Goal: Information Seeking & Learning: Learn about a topic

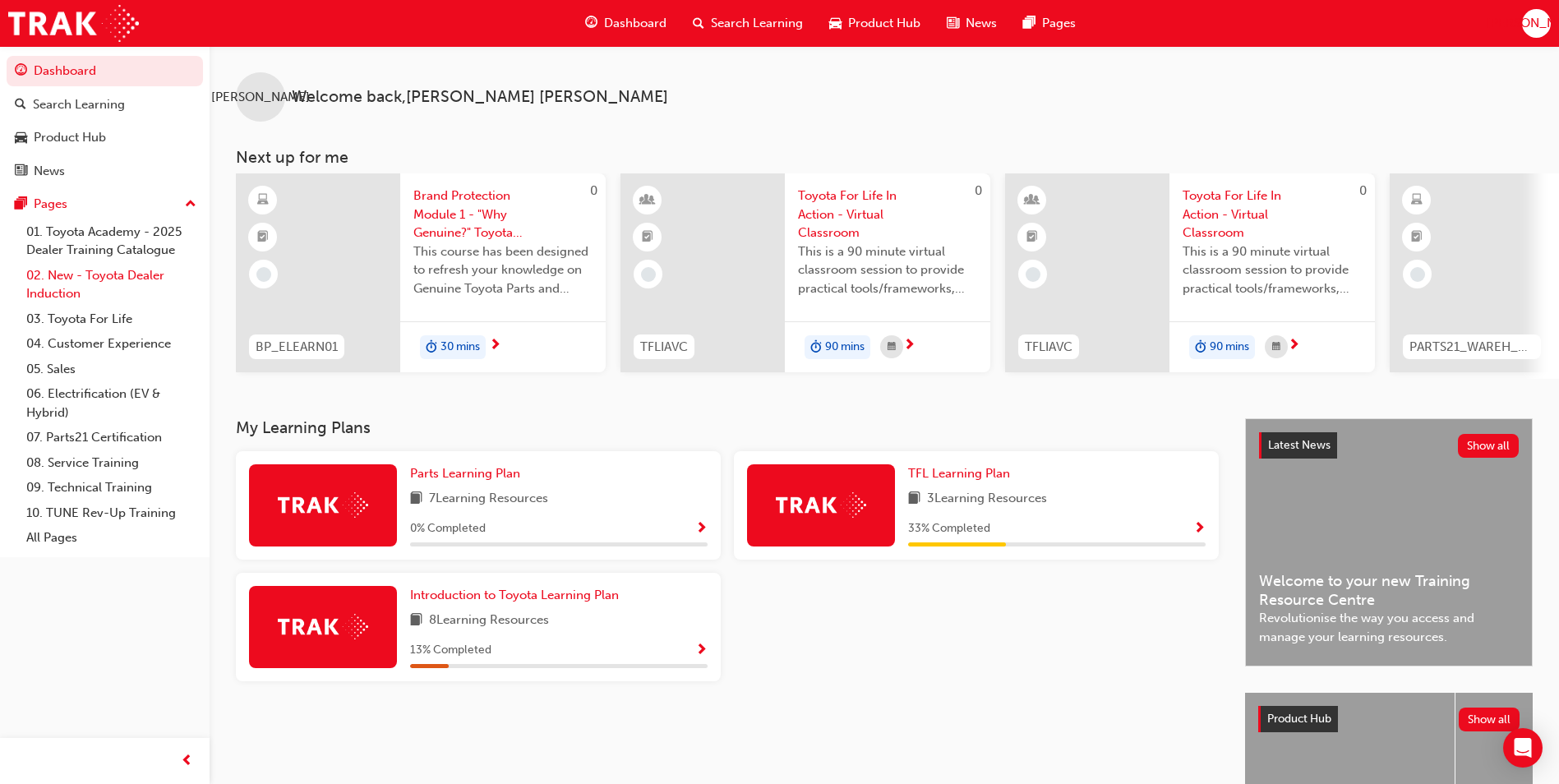
click at [96, 280] on link "02. New - Toyota Dealer Induction" at bounding box center [112, 285] width 183 height 44
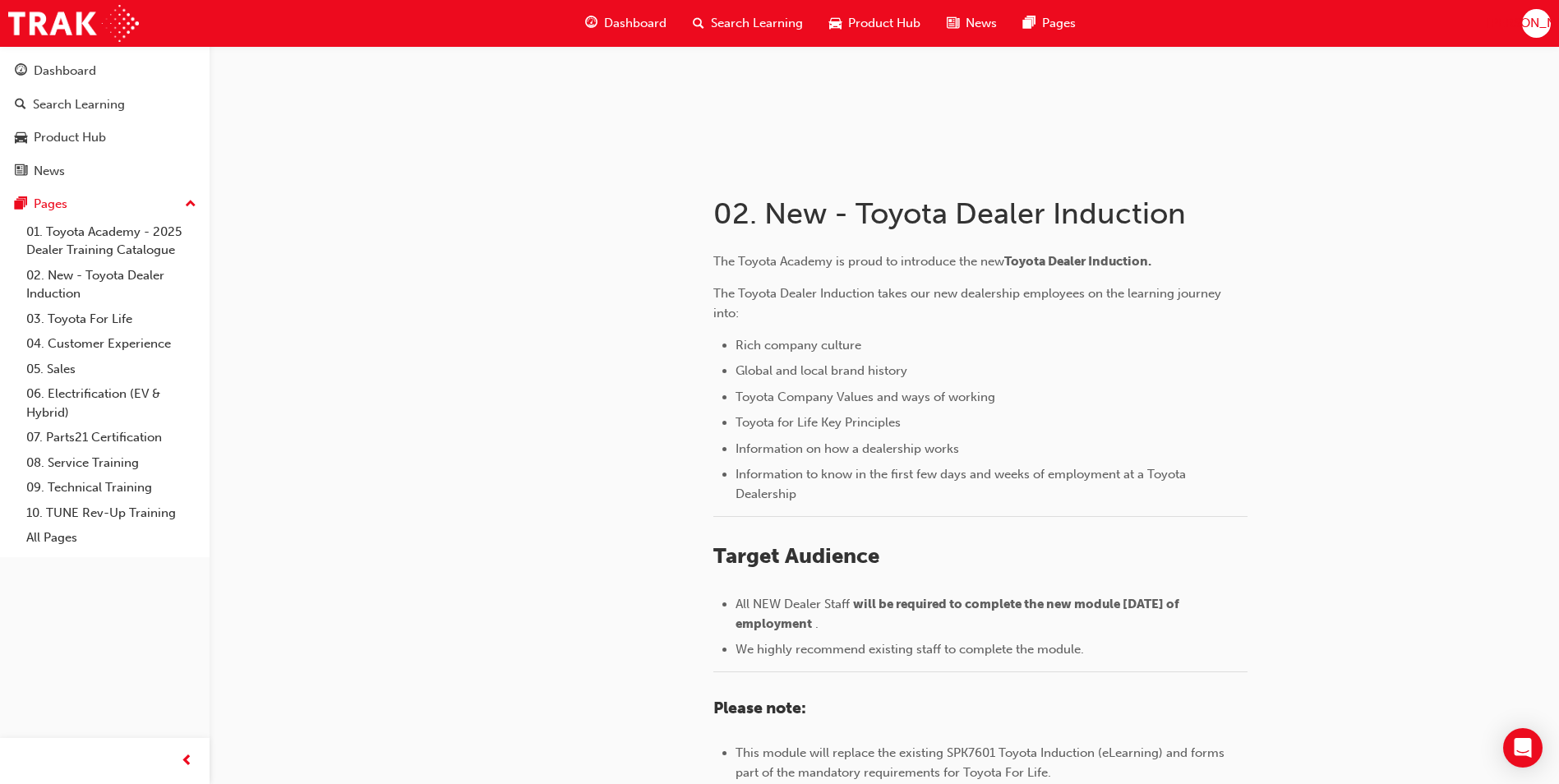
scroll to position [195, 0]
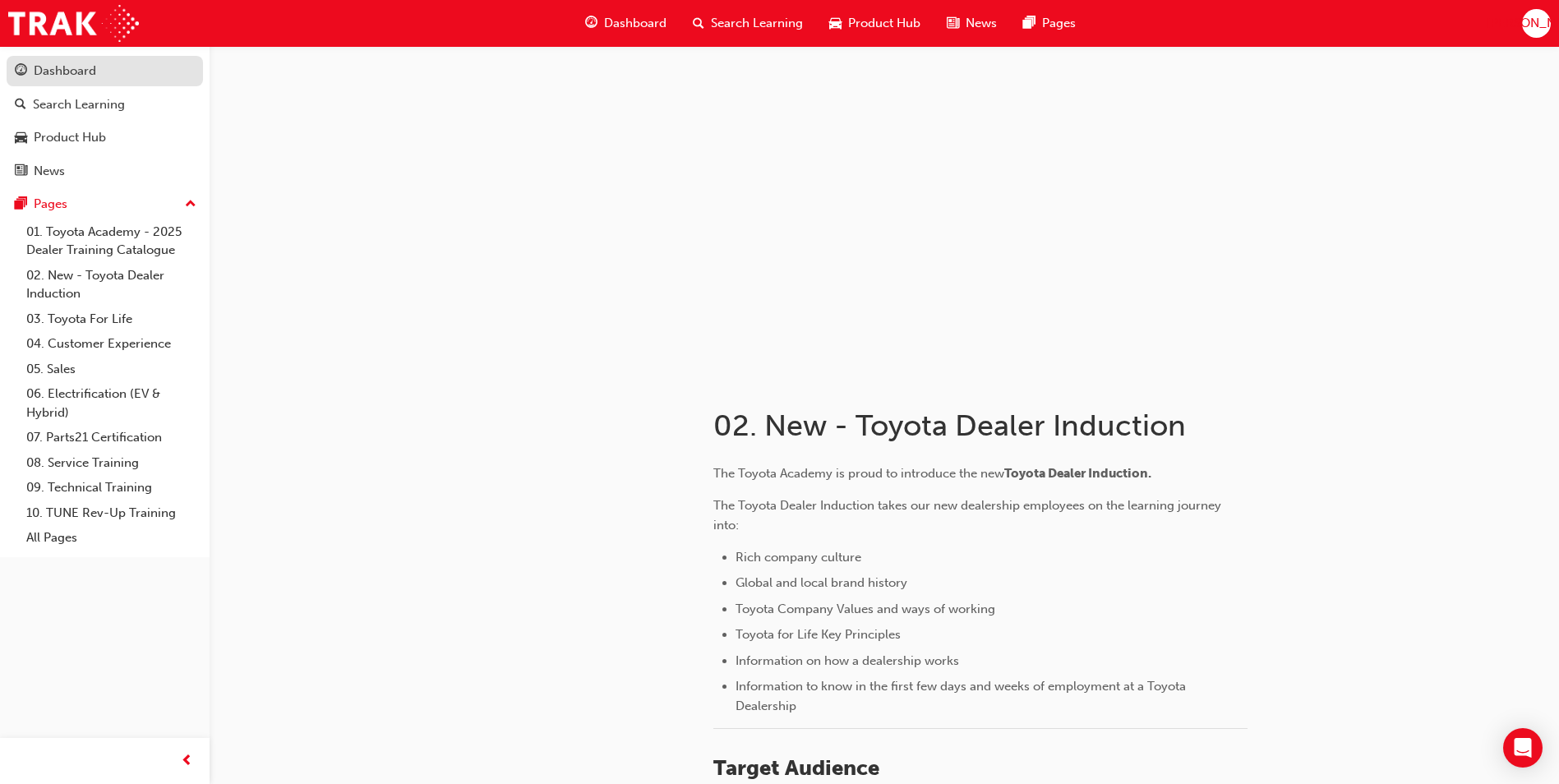
click at [75, 81] on div "Dashboard" at bounding box center [104, 71] width 180 height 21
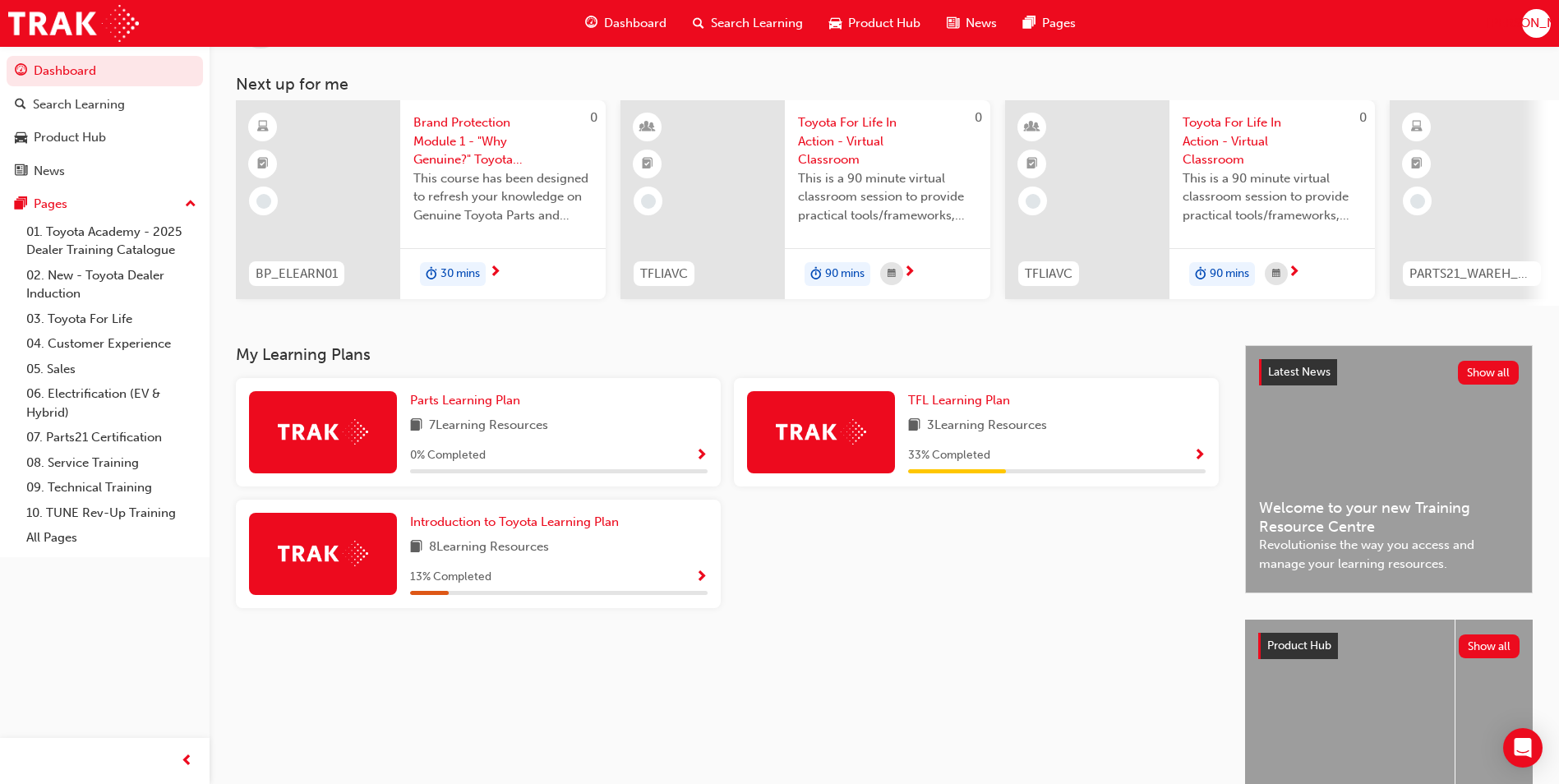
scroll to position [198, 0]
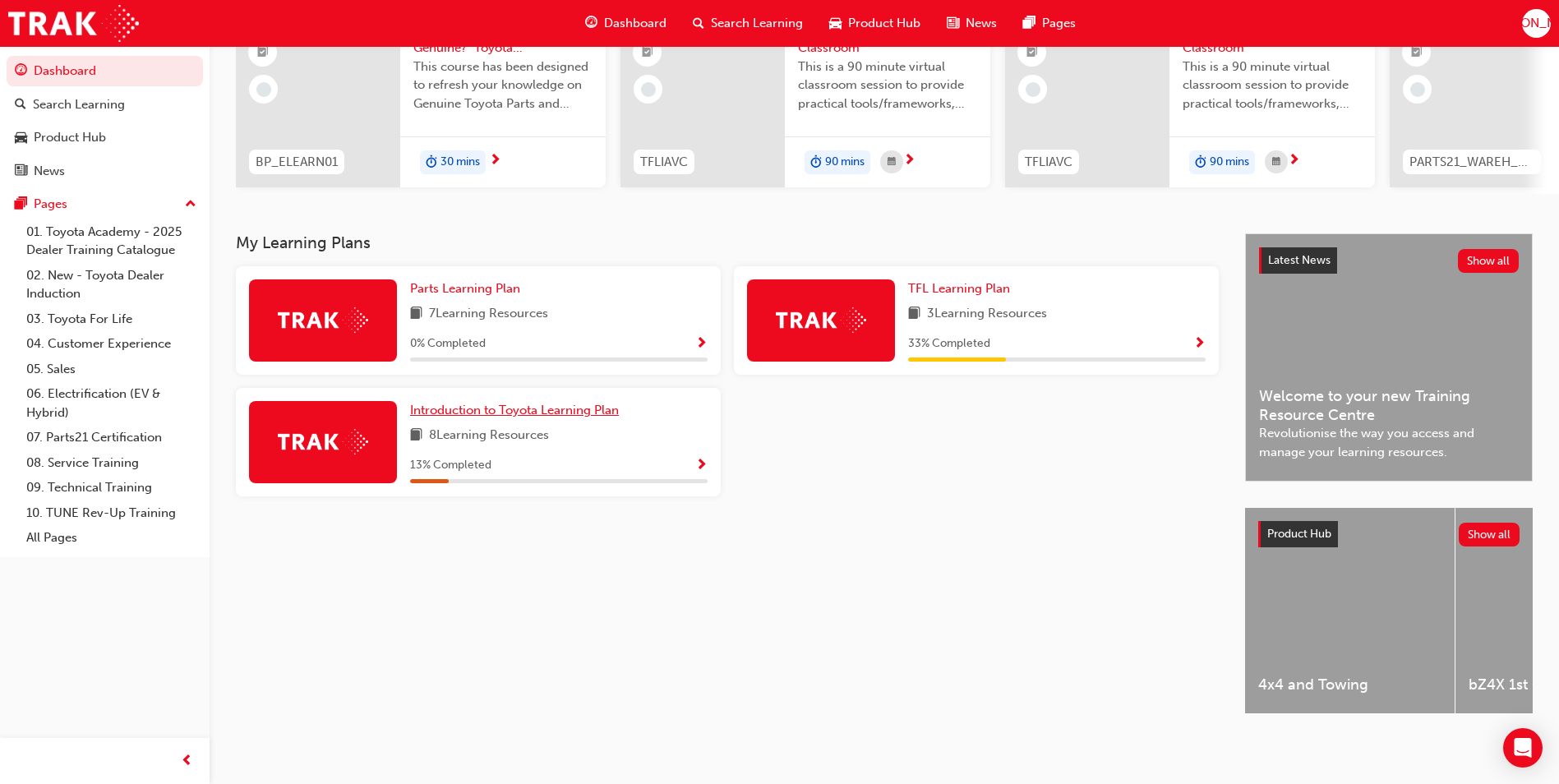
click at [566, 409] on span "Introduction to Toyota Learning Plan" at bounding box center [515, 410] width 209 height 15
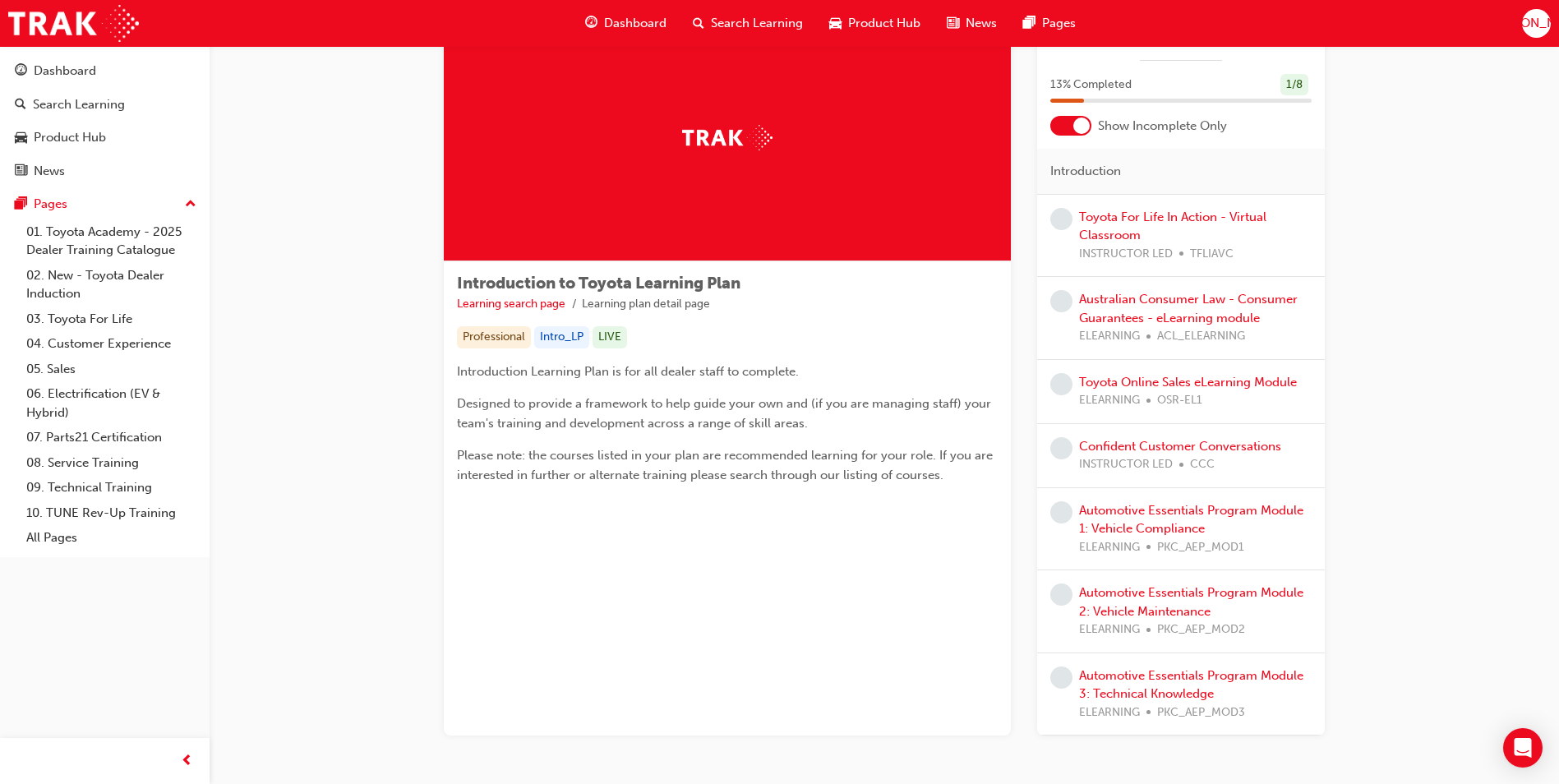
scroll to position [142, 0]
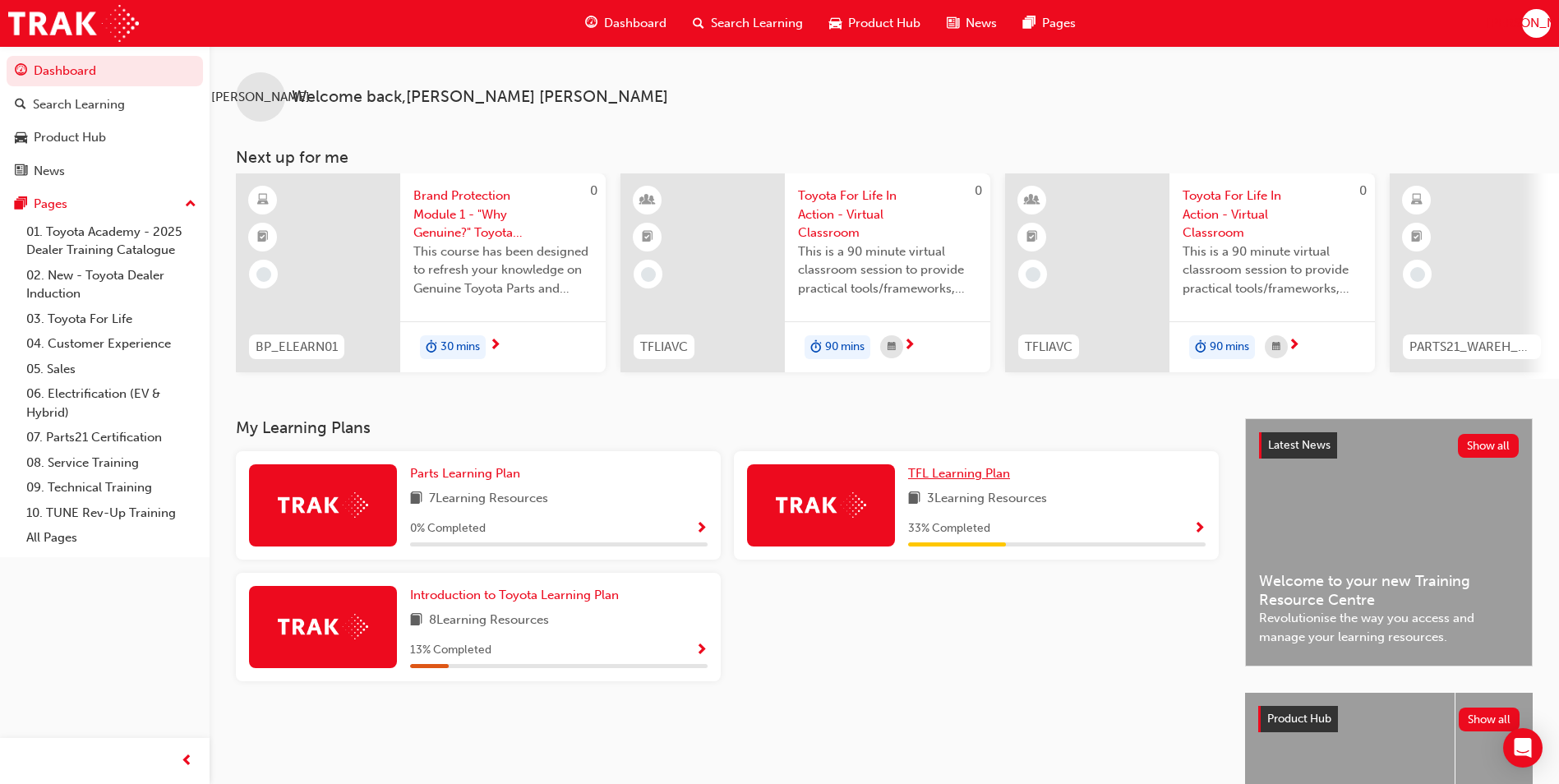
click at [986, 481] on span "TFL Learning Plan" at bounding box center [959, 474] width 102 height 15
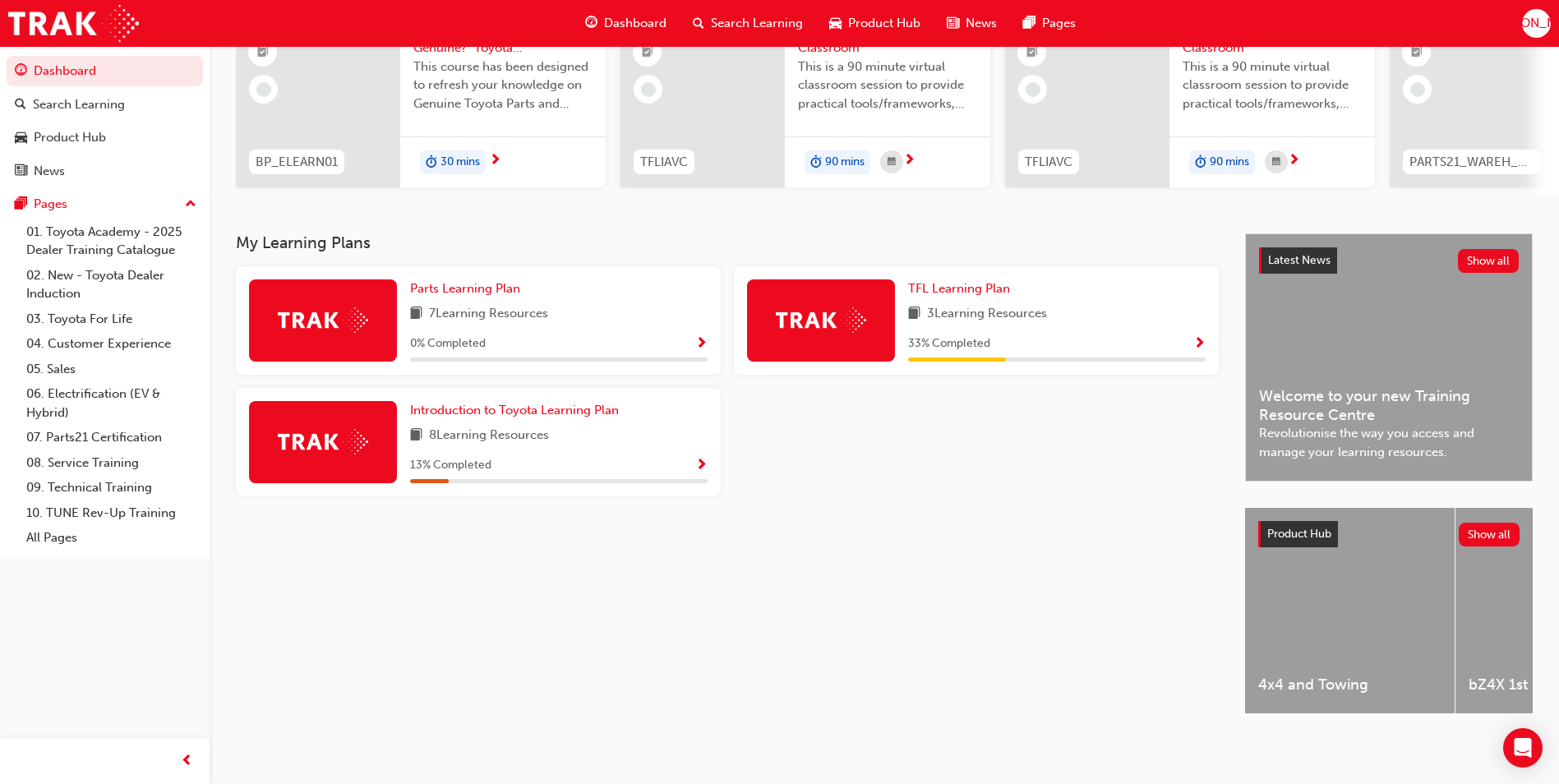
scroll to position [198, 0]
click at [150, 279] on link "02. New - Toyota Dealer Induction" at bounding box center [112, 285] width 183 height 44
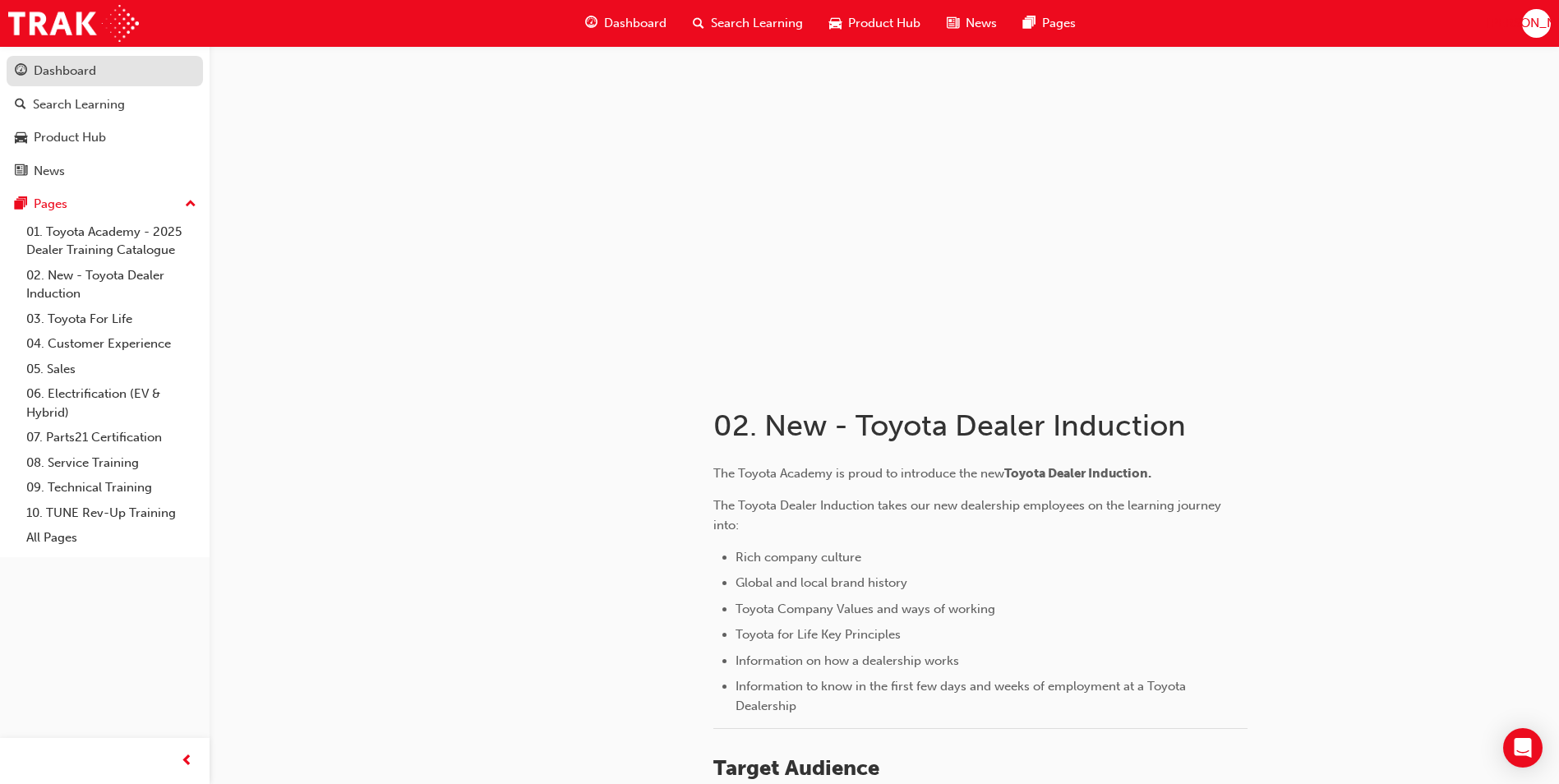
click at [38, 74] on div "Dashboard" at bounding box center [64, 71] width 63 height 19
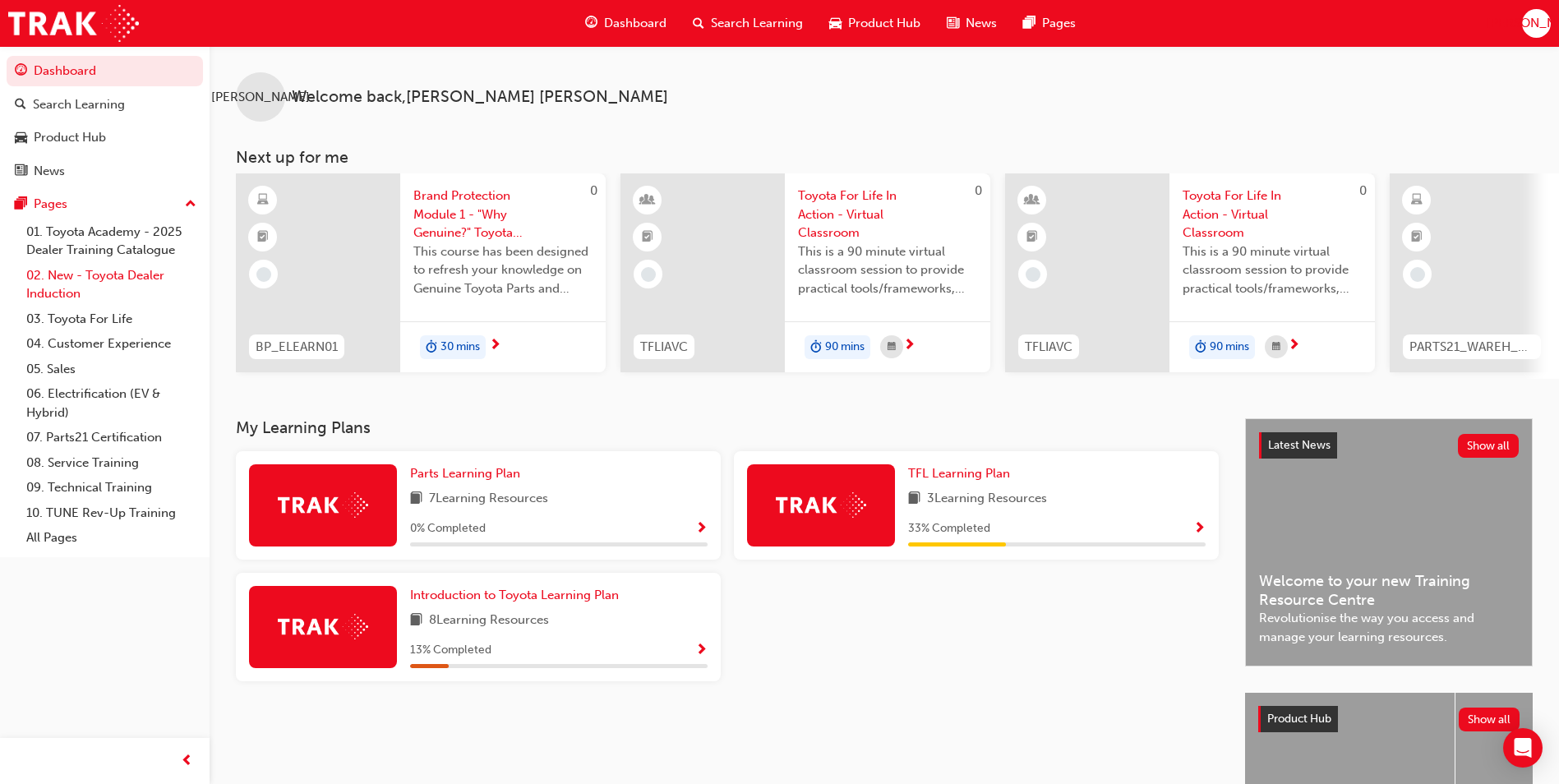
click at [139, 266] on link "02. New - Toyota Dealer Induction" at bounding box center [112, 285] width 183 height 44
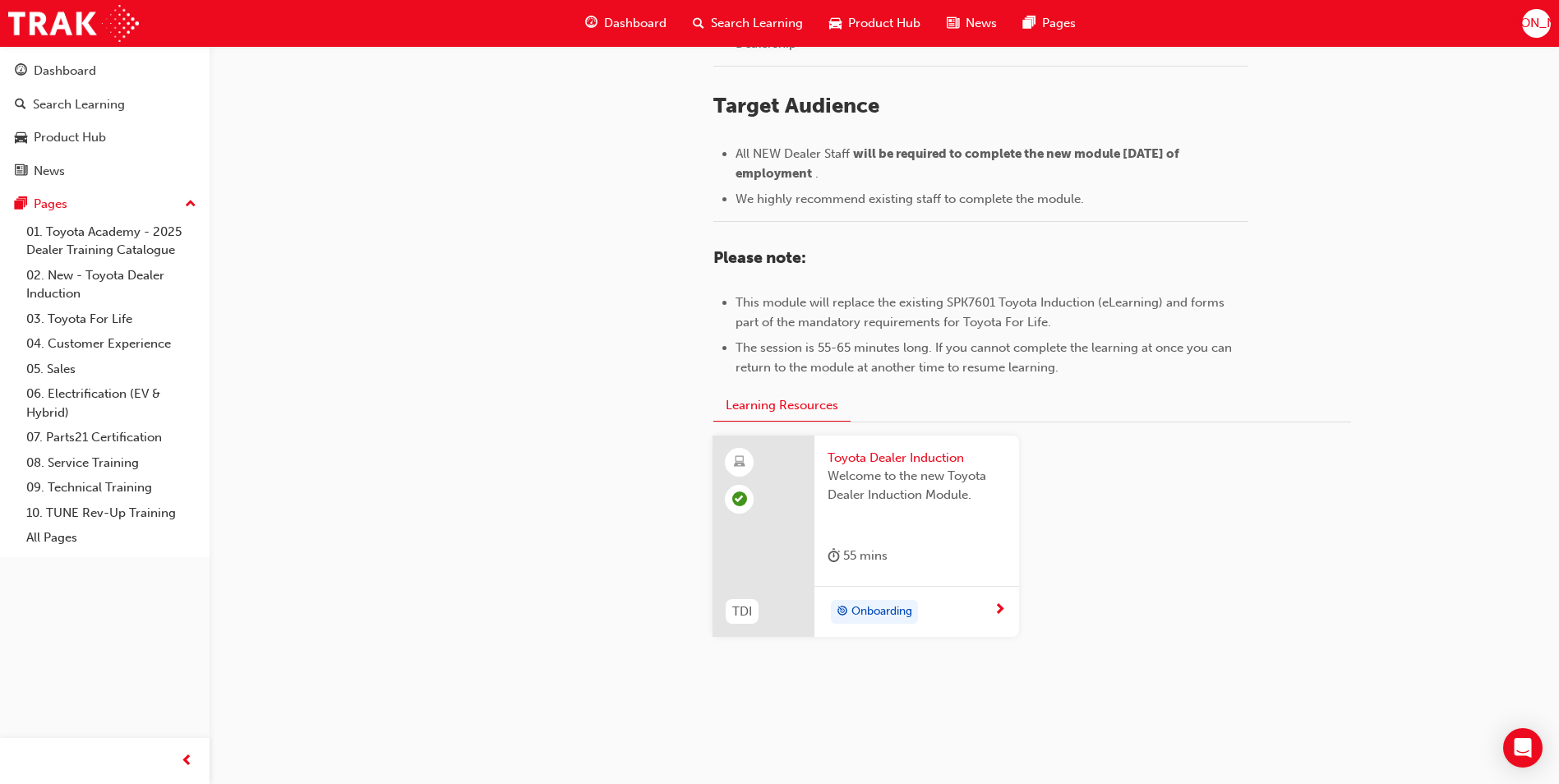
scroll to position [688, 0]
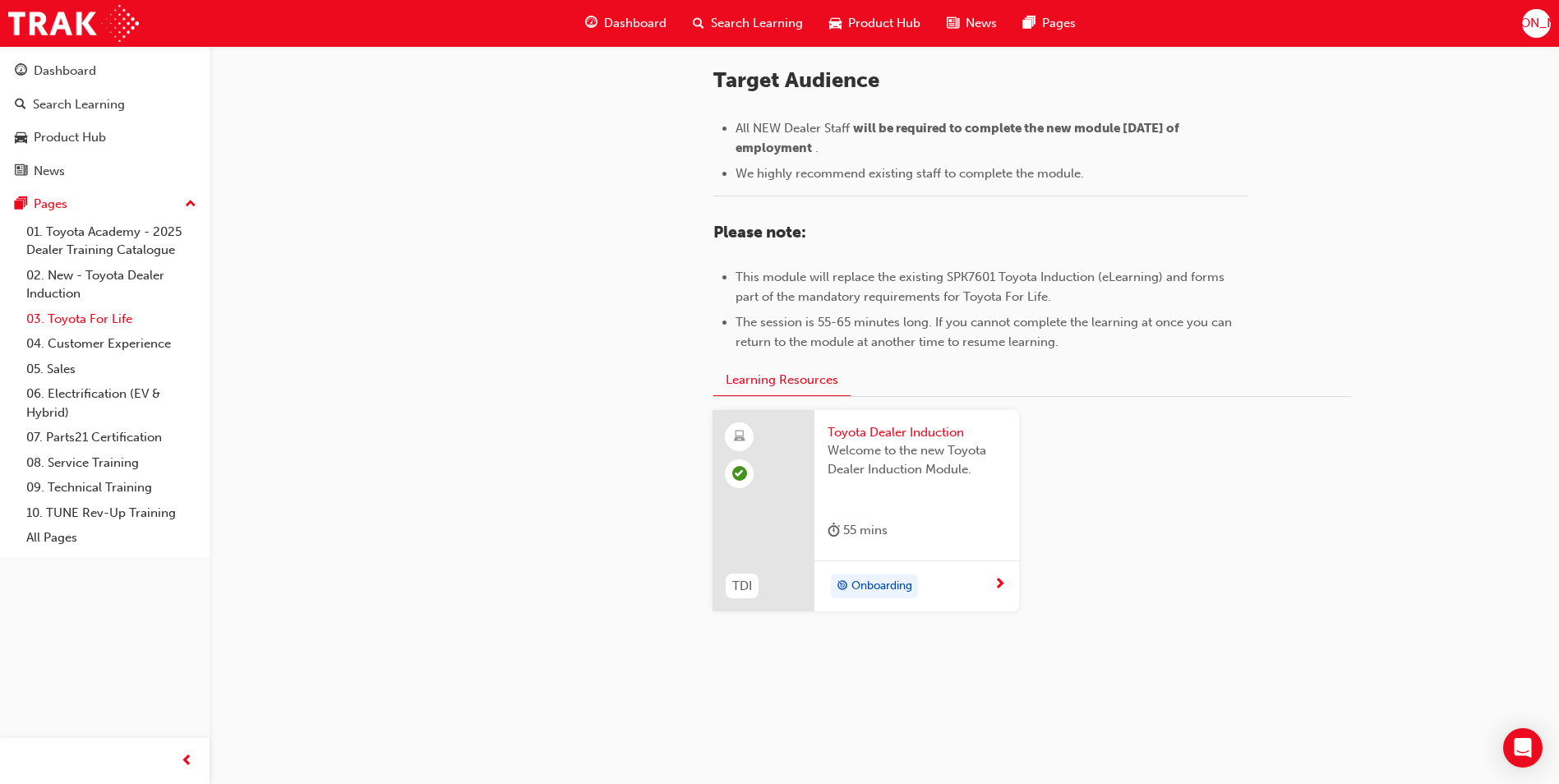
click at [107, 319] on link "03. Toyota For Life" at bounding box center [112, 319] width 183 height 25
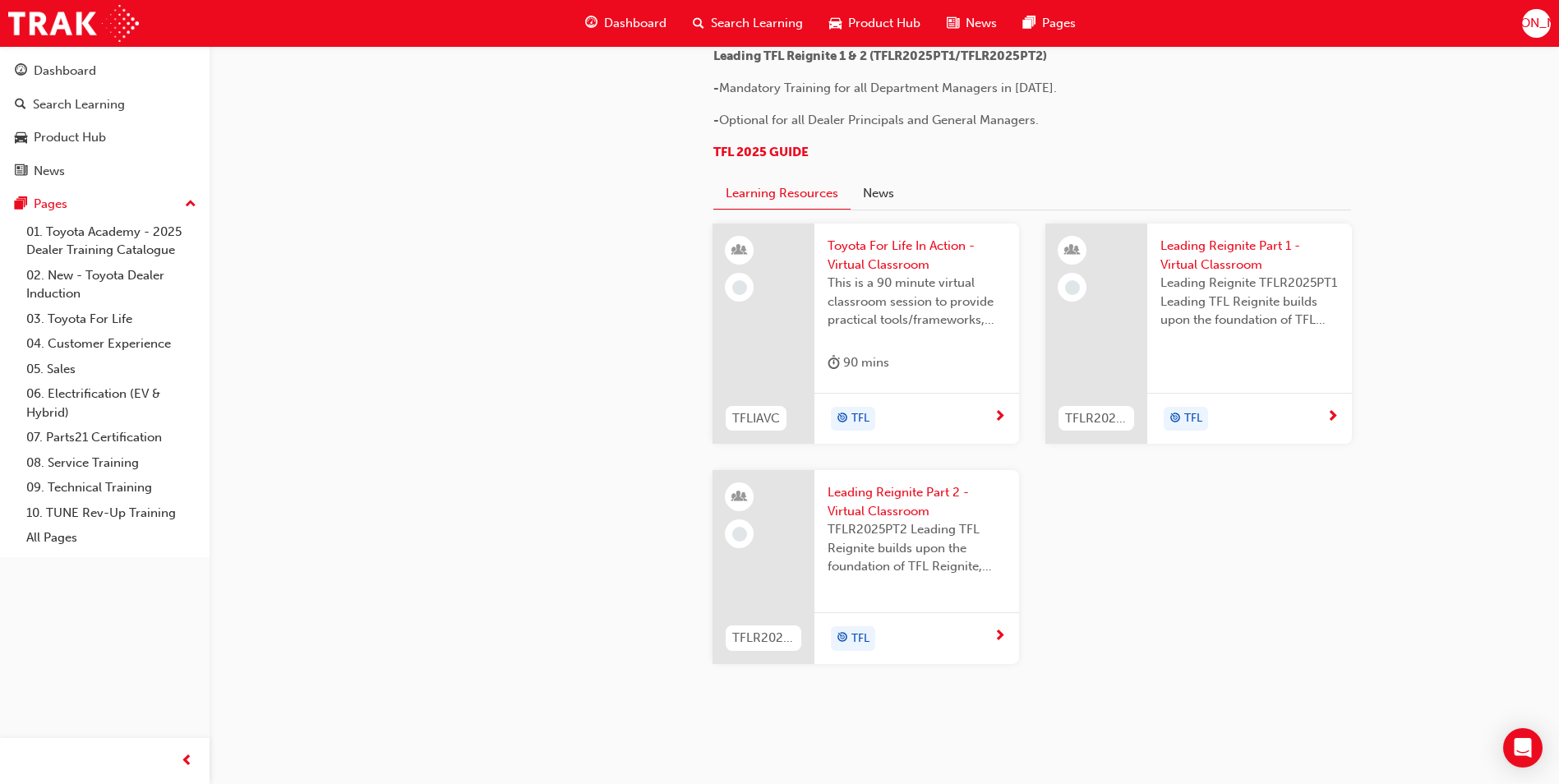
scroll to position [1233, 0]
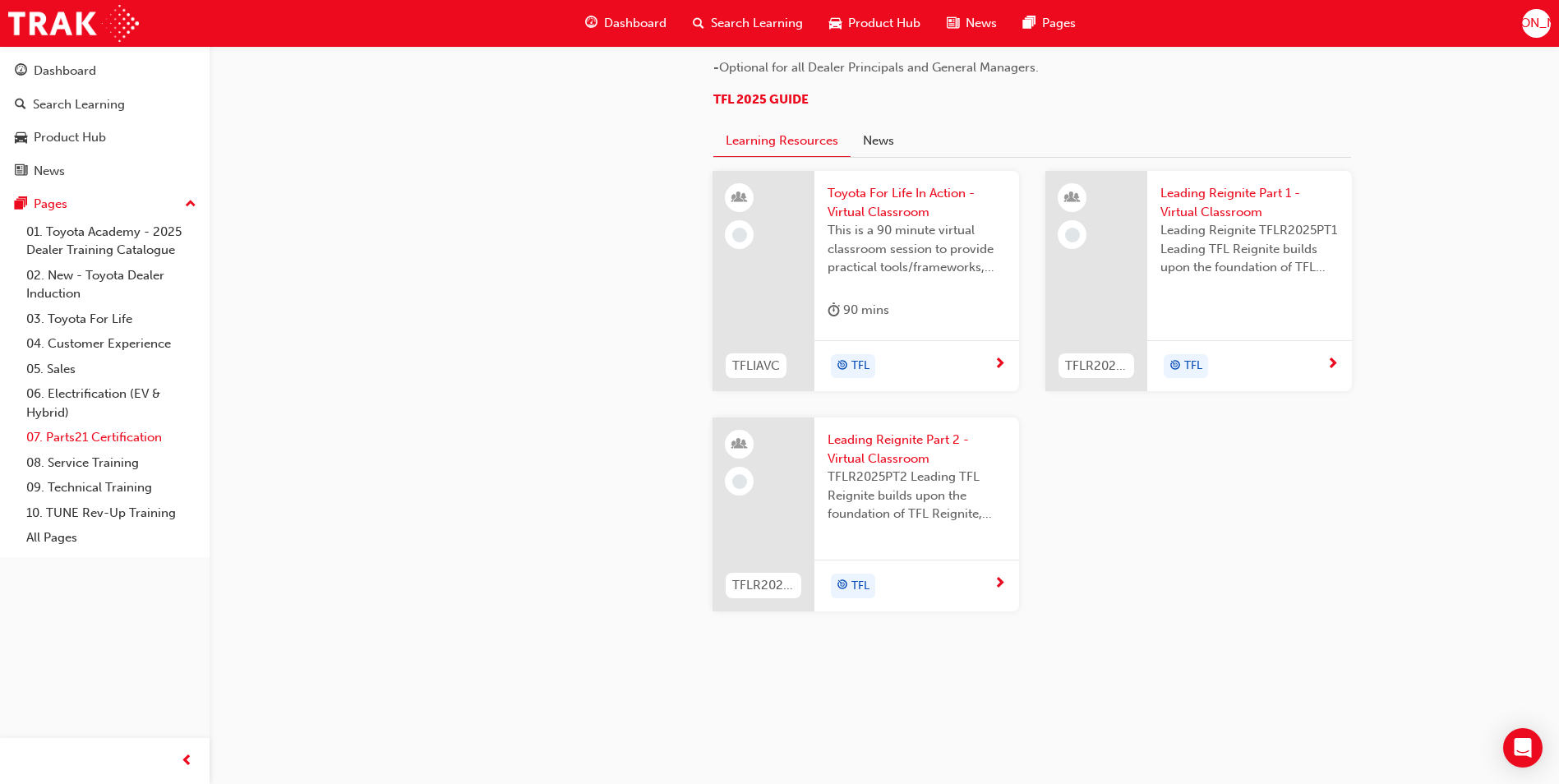
click at [113, 431] on link "07. Parts21 Certification" at bounding box center [112, 437] width 183 height 25
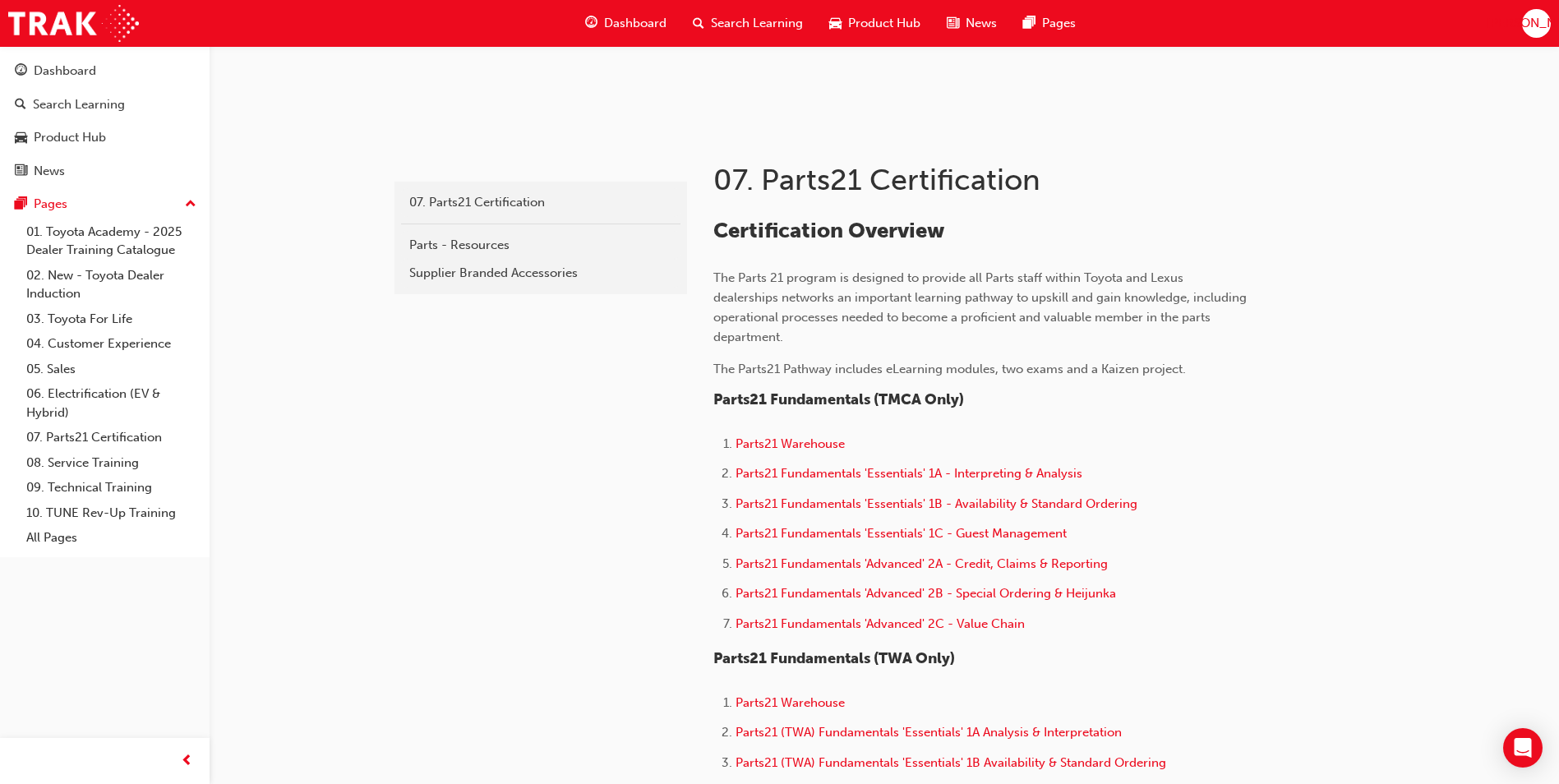
scroll to position [247, 0]
click at [828, 446] on span "Parts21 Warehouse" at bounding box center [790, 443] width 109 height 15
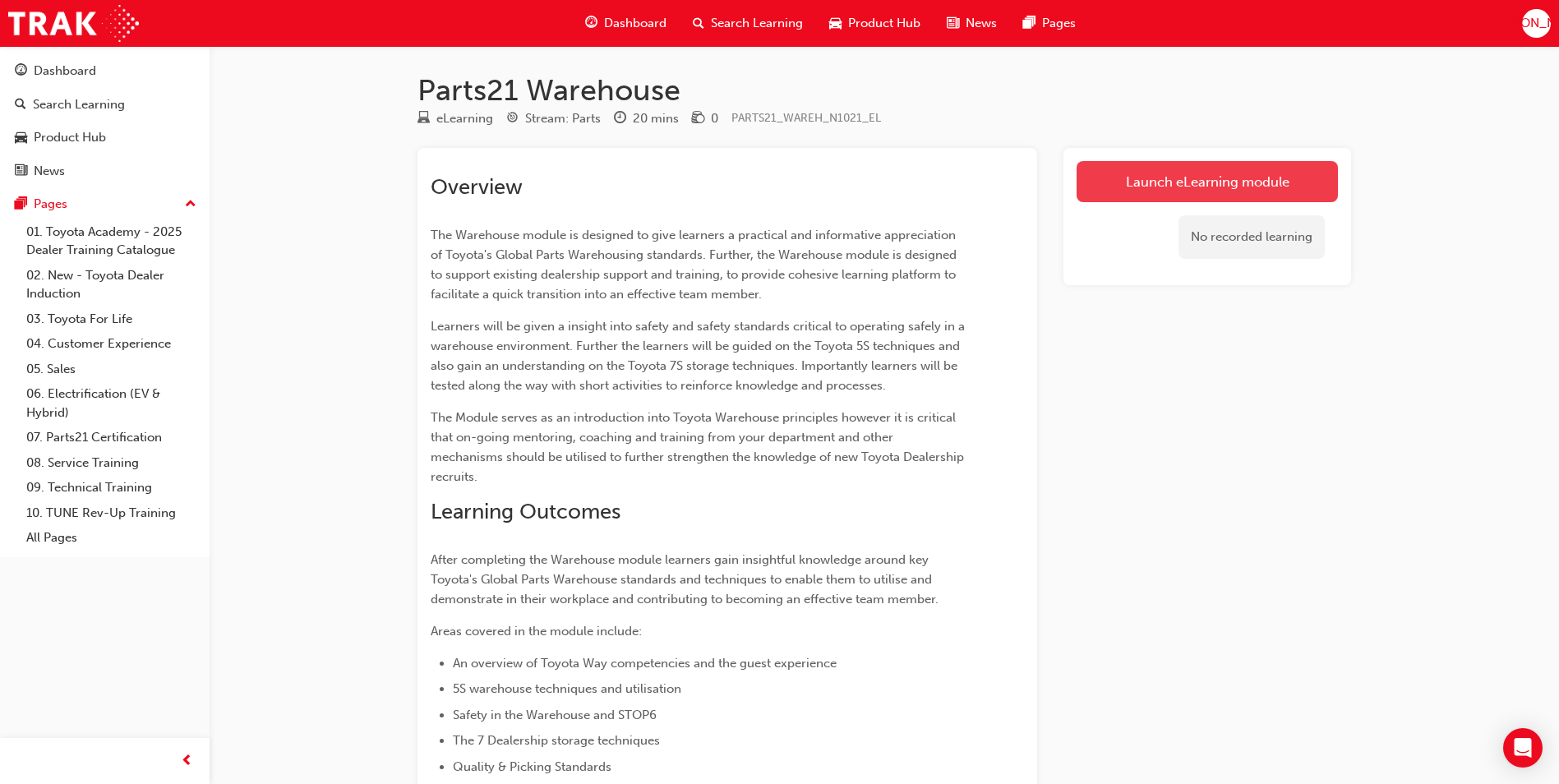
click at [1233, 195] on link "Launch eLearning module" at bounding box center [1207, 181] width 261 height 41
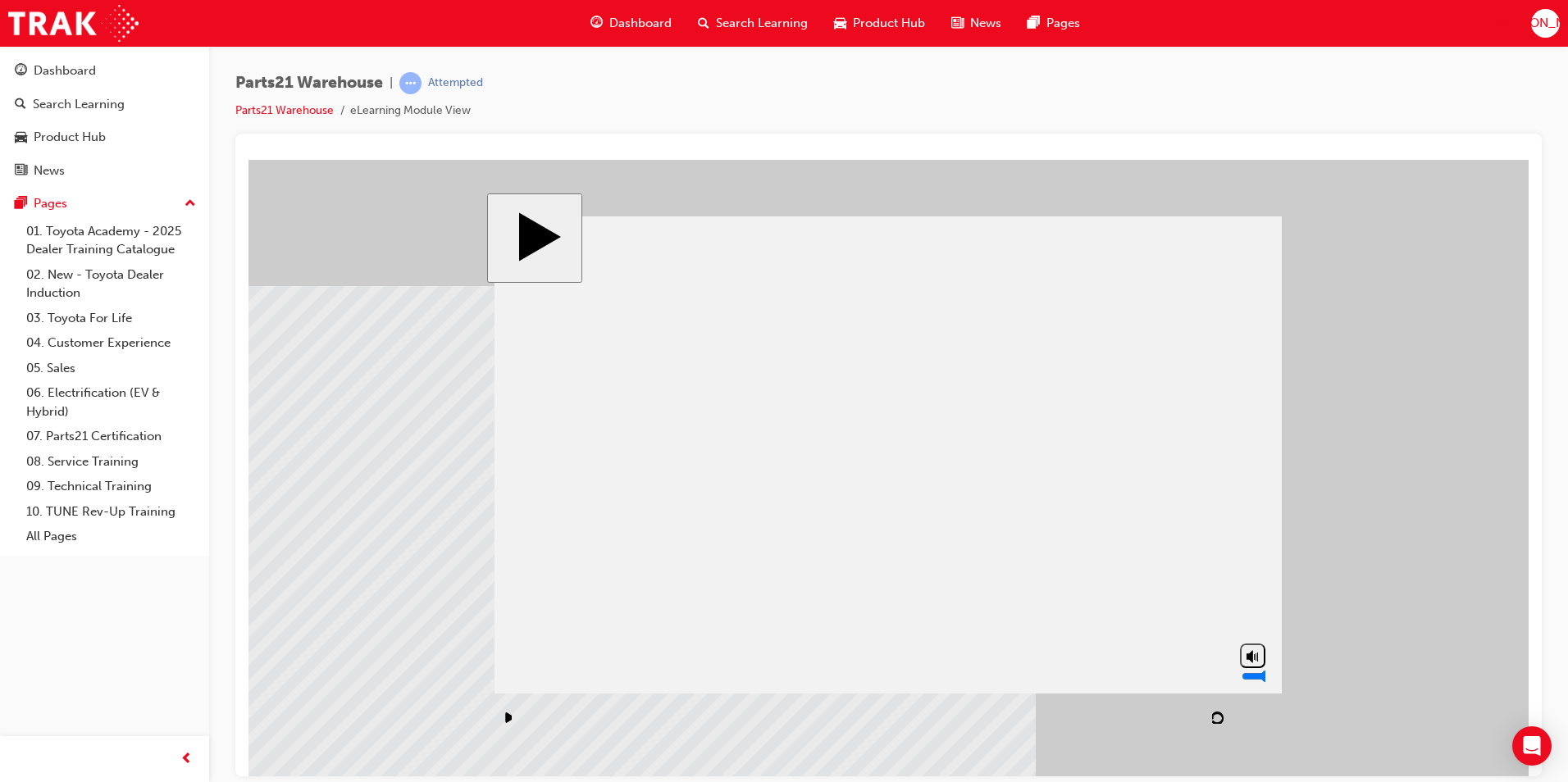
drag, startPoint x: 1258, startPoint y: 669, endPoint x: 1257, endPoint y: 691, distance: 22.0
type input "2"
click at [1257, 682] on input "volume" at bounding box center [1294, 675] width 106 height 13
